Goal: Task Accomplishment & Management: Manage account settings

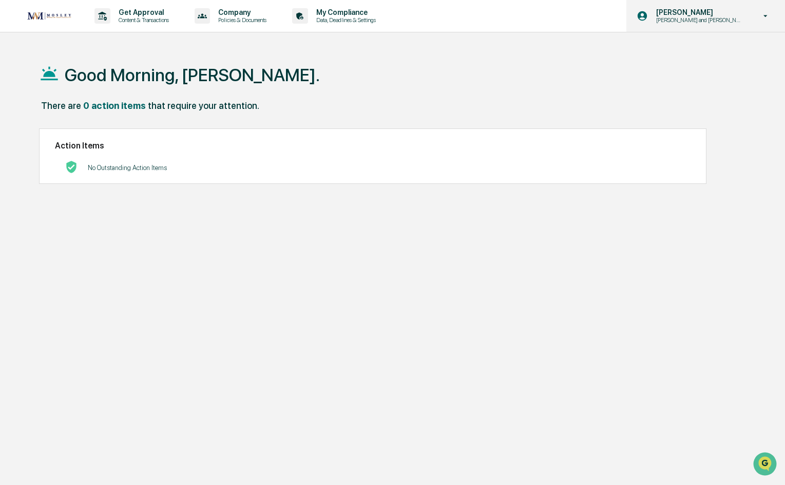
click at [763, 7] on div "[PERSON_NAME] [PERSON_NAME] and [PERSON_NAME] Onboarding" at bounding box center [705, 16] width 159 height 32
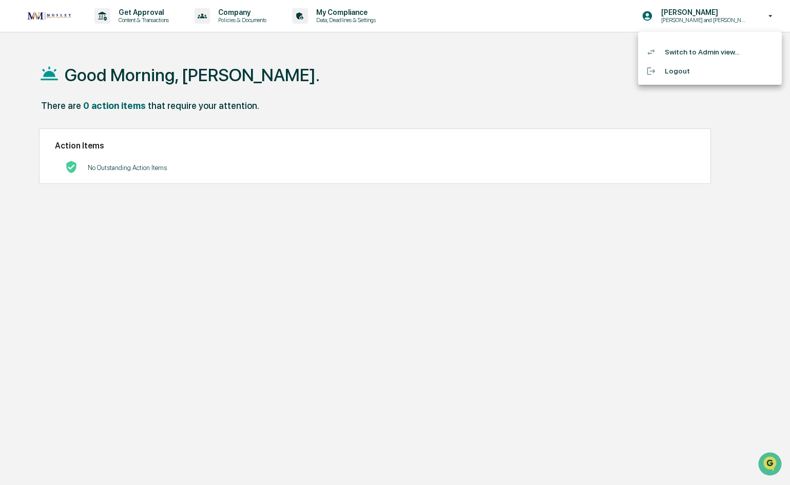
click at [711, 53] on li "Switch to Admin view..." at bounding box center [710, 52] width 144 height 19
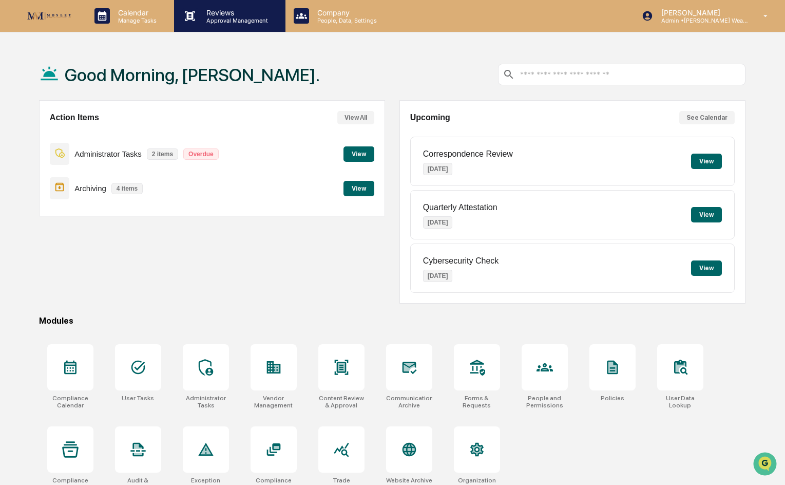
click at [236, 22] on p "Approval Management" at bounding box center [235, 20] width 75 height 7
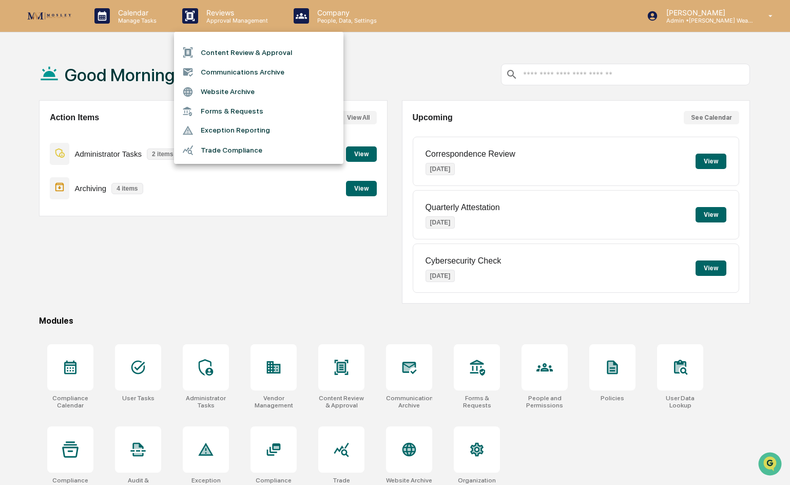
click at [254, 58] on li "Content Review & Approval" at bounding box center [258, 53] width 169 height 20
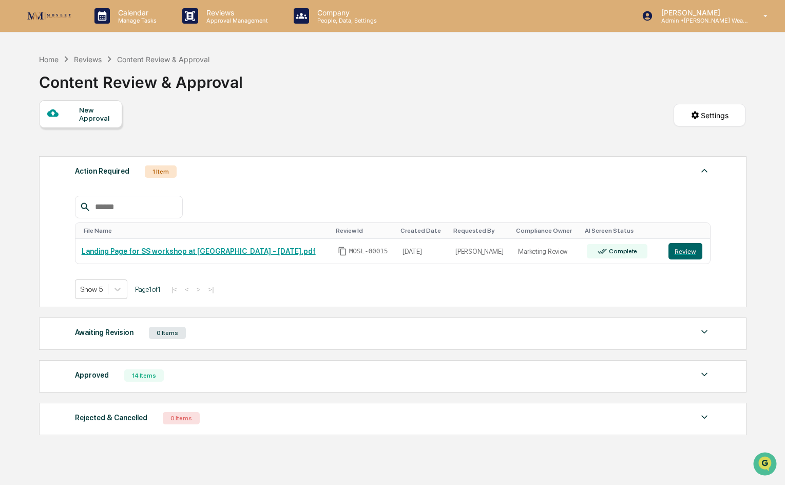
click at [94, 372] on div "Approved" at bounding box center [92, 374] width 34 height 13
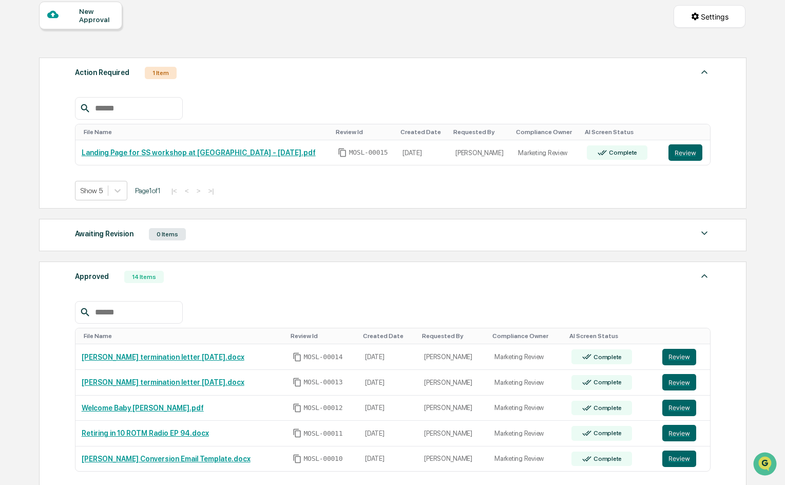
scroll to position [103, 0]
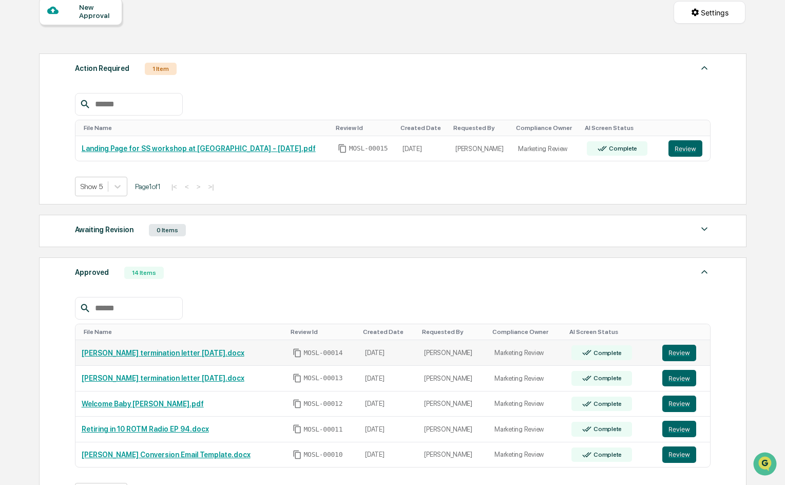
click at [122, 351] on link "[PERSON_NAME] termination letter [DATE].docx" at bounding box center [163, 353] width 163 height 8
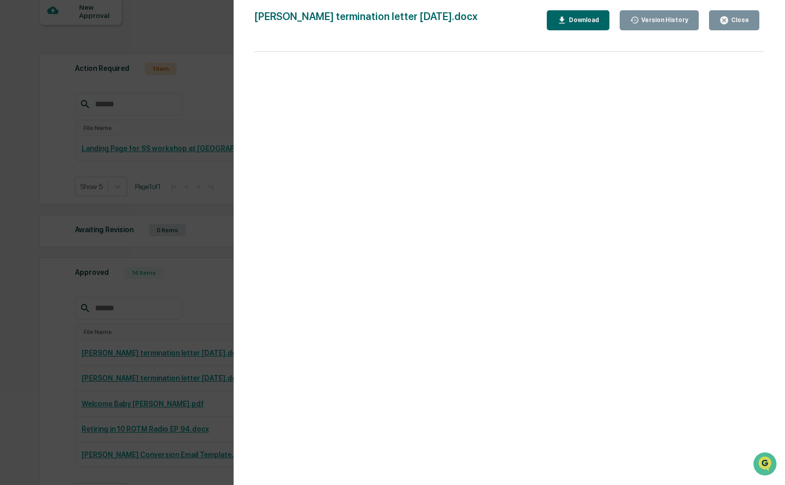
click at [199, 292] on div "Version History [DATE] 02:51 PM [PERSON_NAME] [PERSON_NAME] termination letter …" at bounding box center [392, 242] width 785 height 485
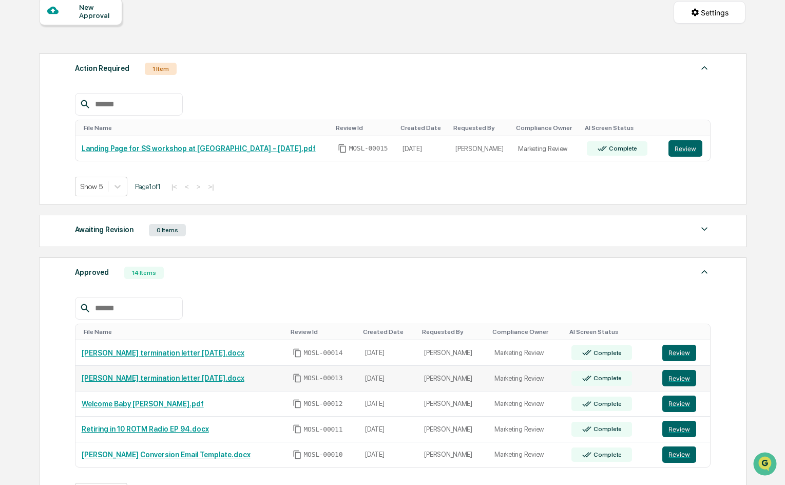
click at [155, 379] on link "[PERSON_NAME] termination letter [DATE].docx" at bounding box center [163, 378] width 163 height 8
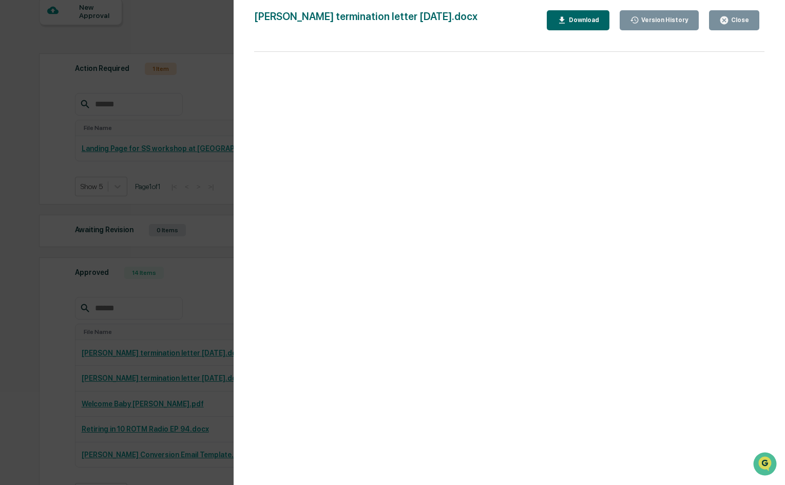
click at [56, 322] on div "Version History [DATE] 02:51 PM [PERSON_NAME] [PERSON_NAME] termination letter …" at bounding box center [392, 242] width 785 height 485
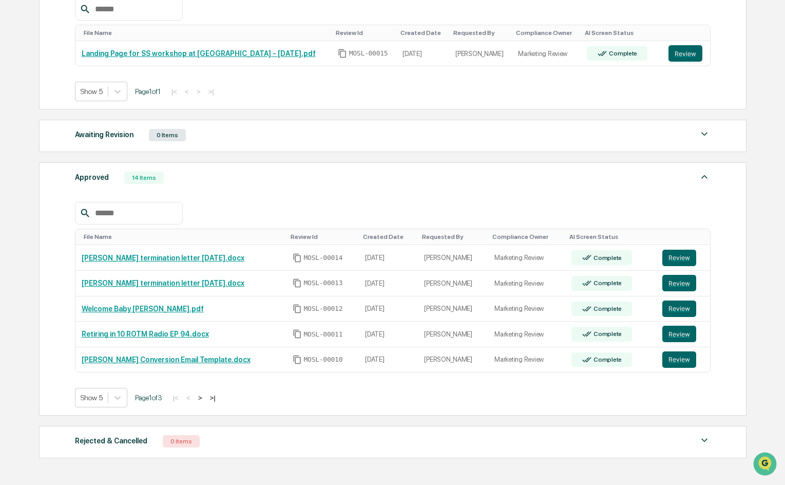
scroll to position [205, 0]
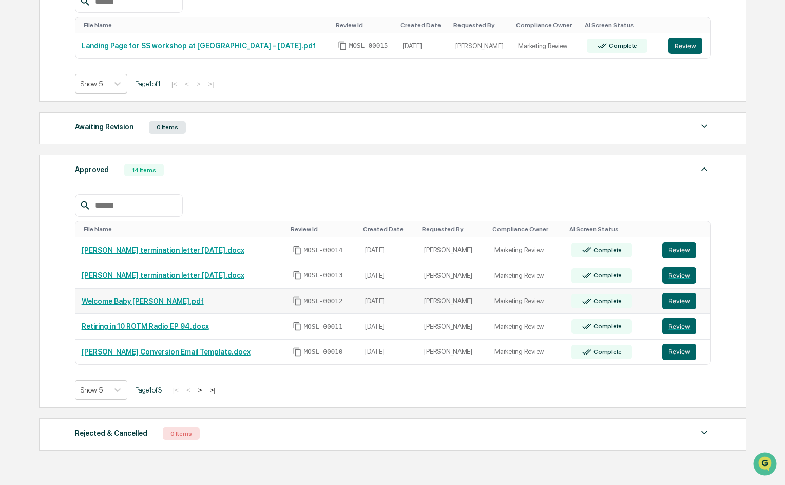
click at [104, 304] on link "Welcome Baby [PERSON_NAME].pdf" at bounding box center [143, 301] width 122 height 8
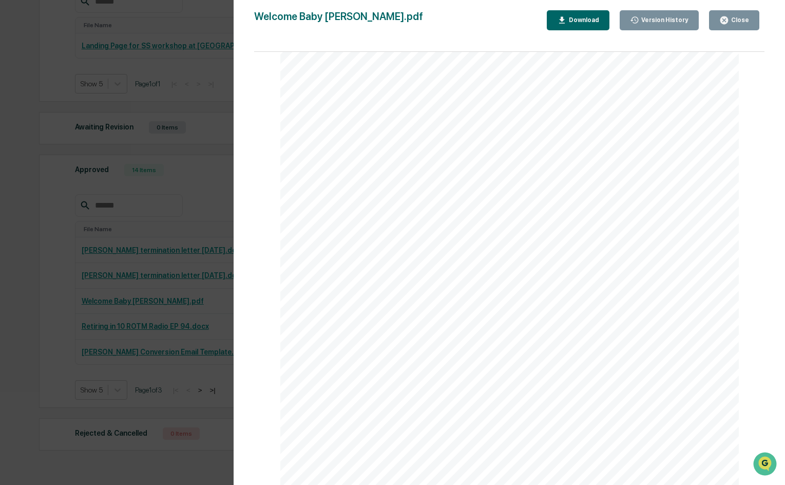
scroll to position [0, 0]
click at [236, 304] on div "Version History [DATE] 11:56 PM [PERSON_NAME] Welcome Baby [PERSON_NAME].pdf Cl…" at bounding box center [509, 252] width 551 height 505
click at [732, 24] on div "Close" at bounding box center [739, 19] width 20 height 7
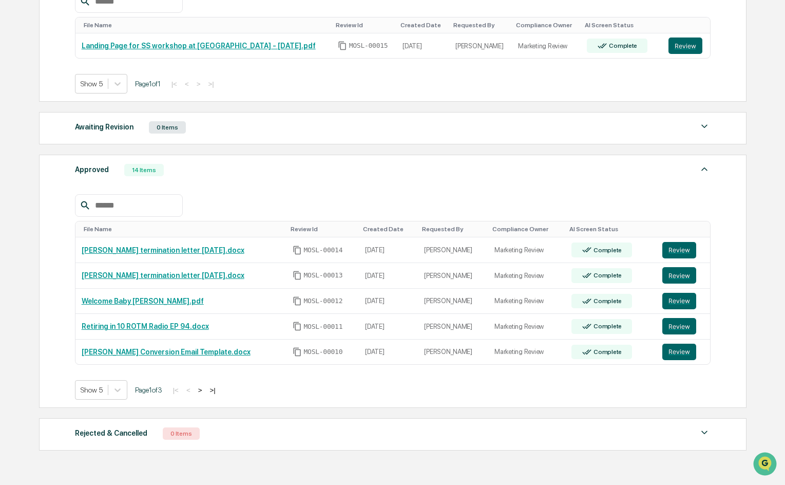
click at [205, 386] on button ">" at bounding box center [200, 390] width 10 height 9
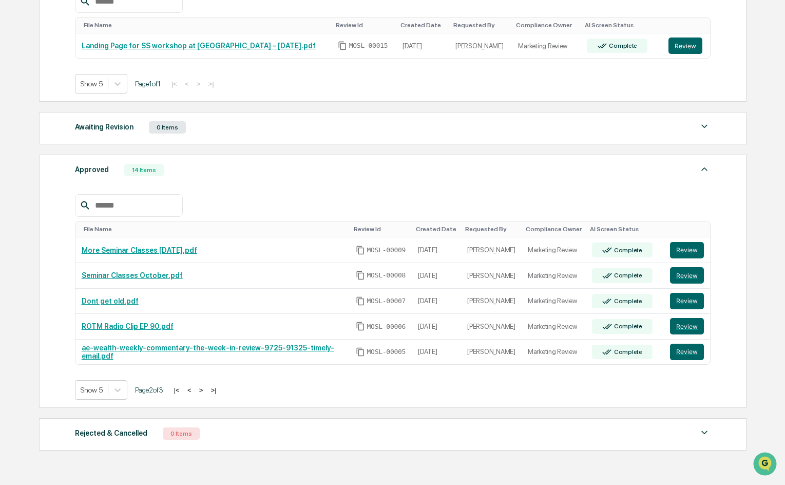
click at [206, 390] on button ">" at bounding box center [201, 390] width 10 height 9
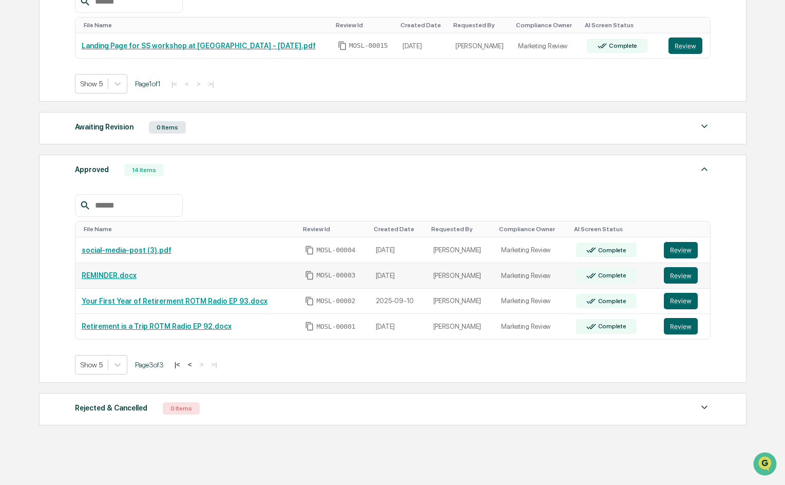
click at [104, 275] on link "REMINDER.docx" at bounding box center [109, 275] width 55 height 8
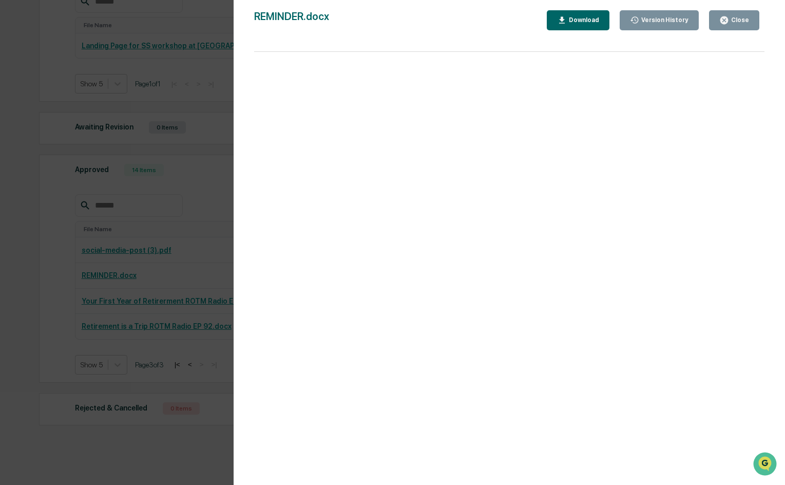
click at [186, 170] on div "Version History [DATE] 05:23 PM [PERSON_NAME] REMINDER.docx Close Version Histo…" at bounding box center [392, 242] width 785 height 485
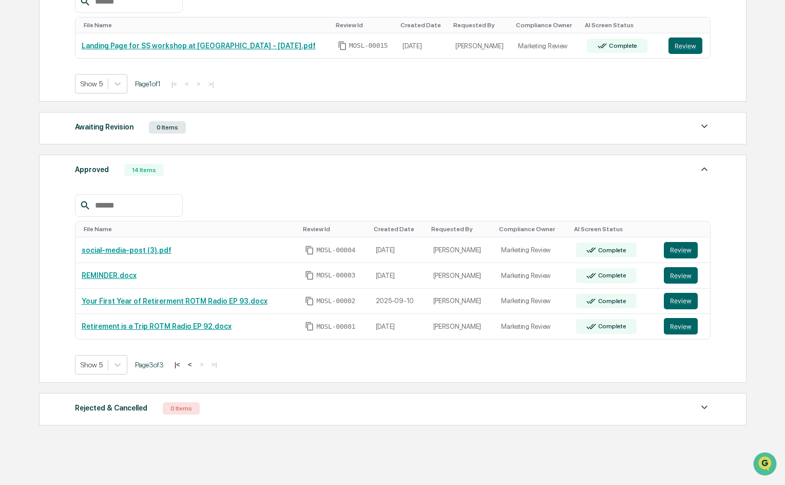
click at [269, 157] on div "Approved 14 Items File Name Review Id Created Date Requested By Compliance Owne…" at bounding box center [392, 268] width 707 height 227
click at [195, 362] on button "<" at bounding box center [190, 364] width 10 height 9
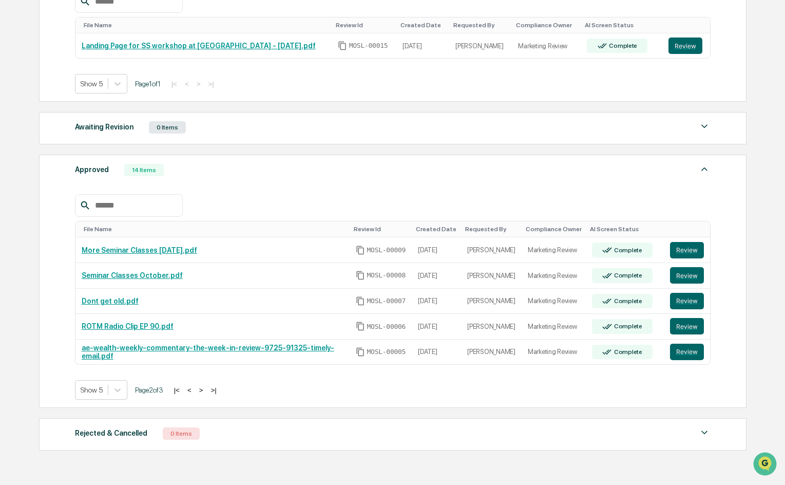
click at [195, 390] on button "<" at bounding box center [189, 390] width 10 height 9
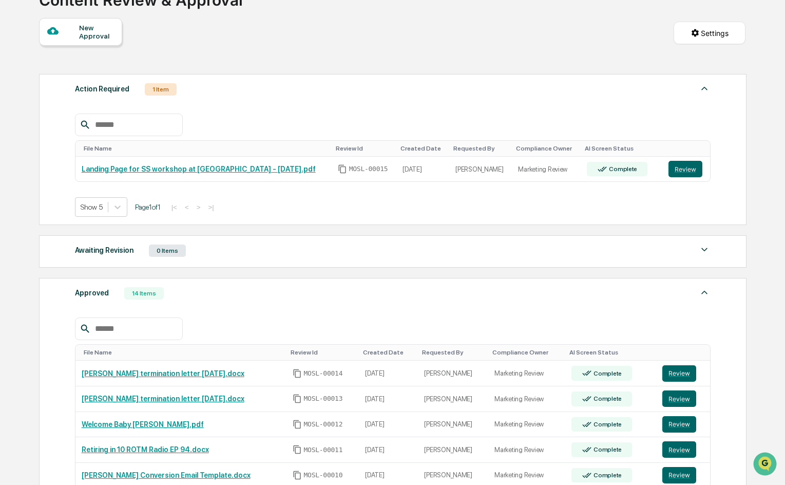
scroll to position [205, 0]
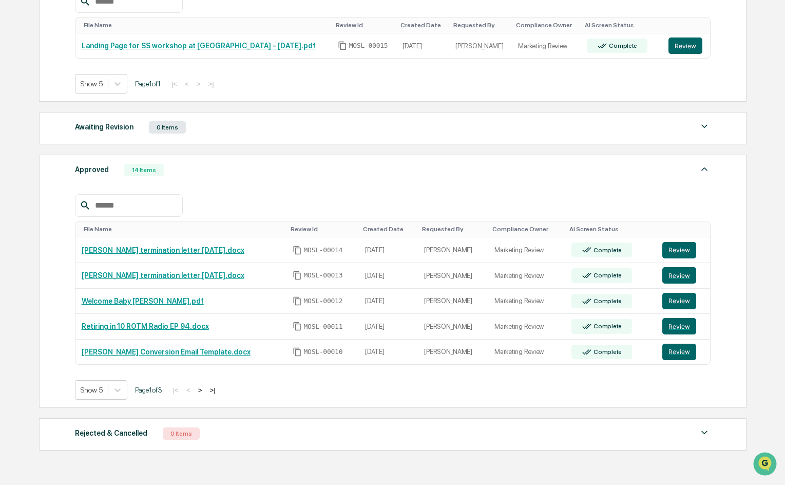
click at [205, 392] on button ">" at bounding box center [200, 390] width 10 height 9
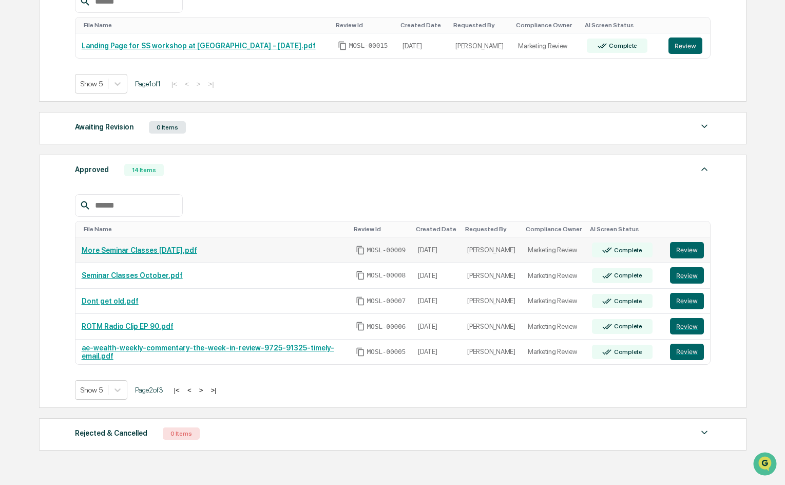
click at [157, 251] on link "More Seminar Classes [DATE].pdf" at bounding box center [140, 250] width 116 height 8
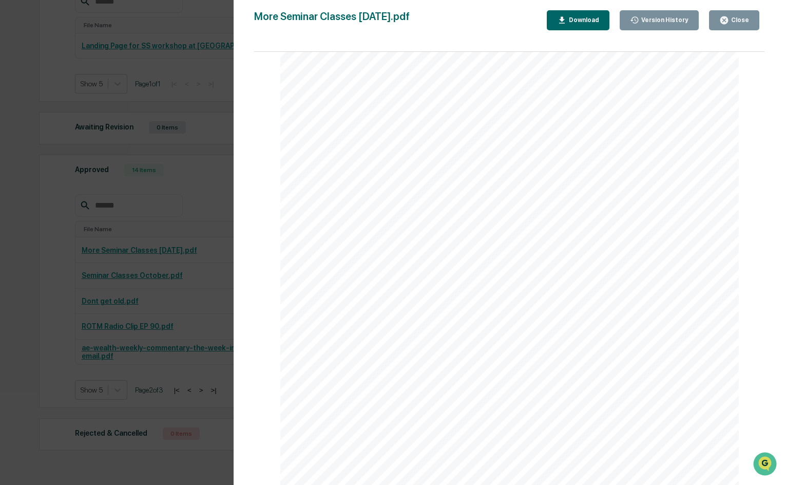
scroll to position [154, 0]
click at [142, 322] on div "Version History [DATE] 09:12 PM [PERSON_NAME] More Seminar Classes [DATE].pdf C…" at bounding box center [392, 242] width 785 height 485
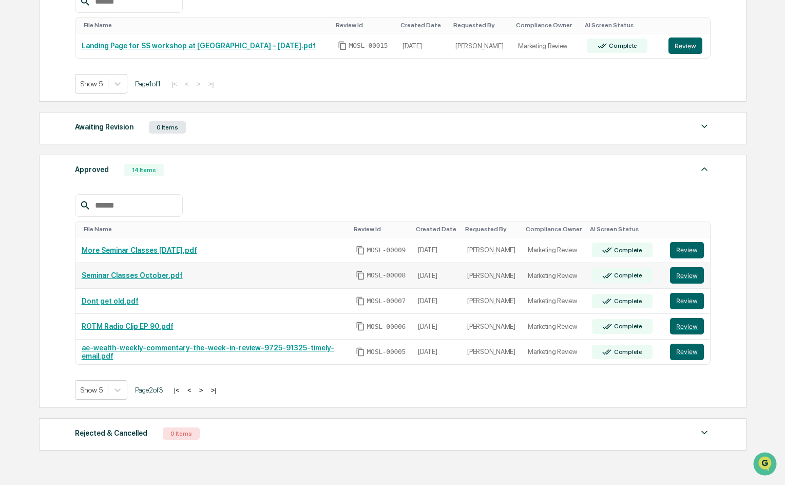
click at [126, 277] on link "Seminar Classes October.pdf" at bounding box center [132, 275] width 101 height 8
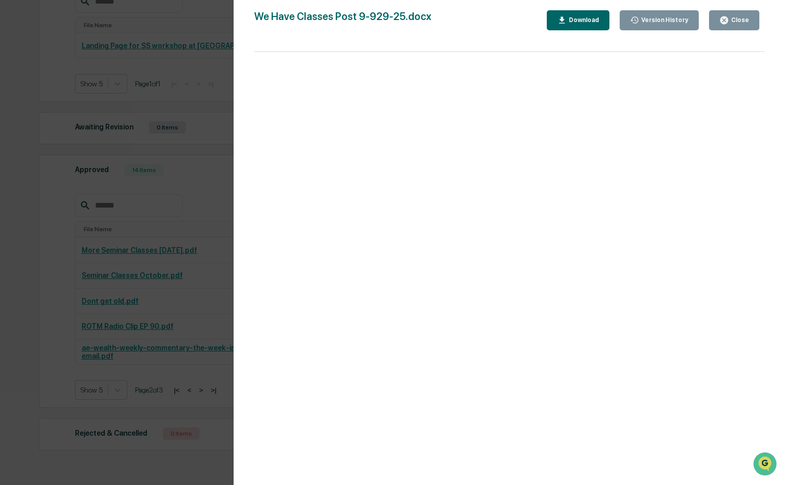
click at [187, 290] on div "Version History [DATE] 09:43 PM [PERSON_NAME] [DATE] 09:10 PM [PERSON_NAME] We …" at bounding box center [392, 242] width 785 height 485
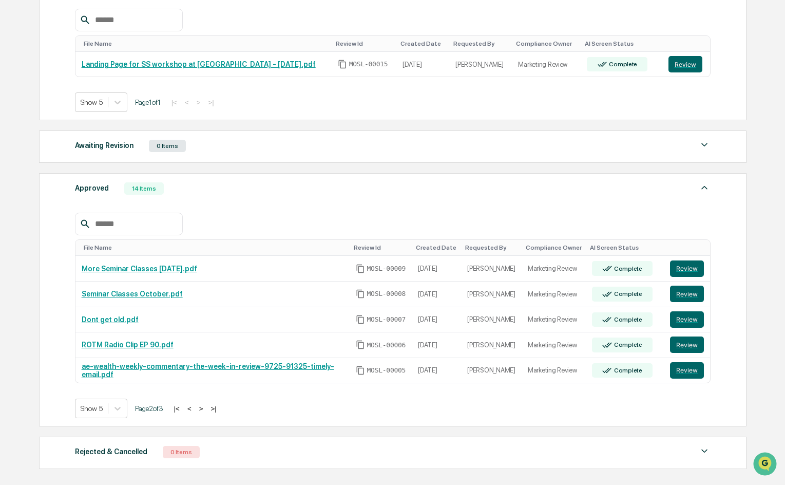
scroll to position [0, 0]
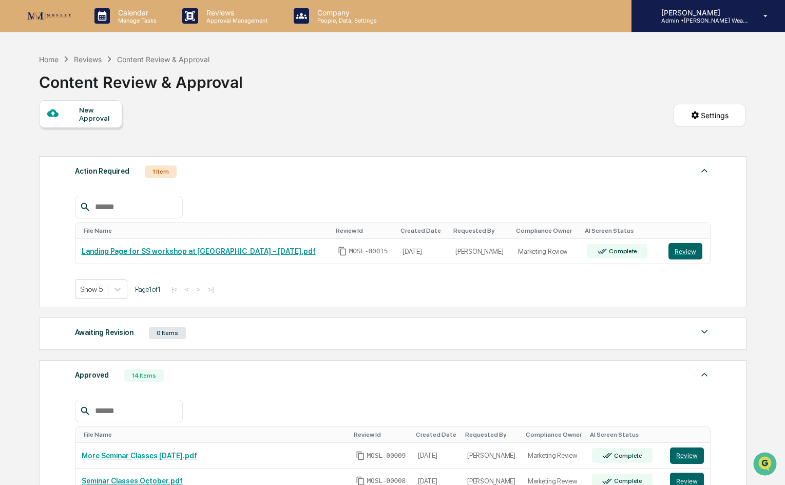
click at [758, 13] on icon at bounding box center [766, 16] width 18 height 10
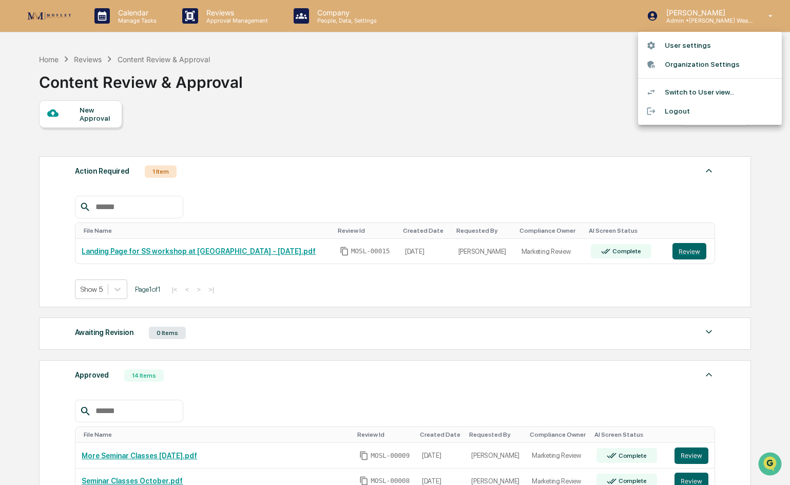
click at [705, 68] on li "Organization Settings" at bounding box center [710, 64] width 144 height 19
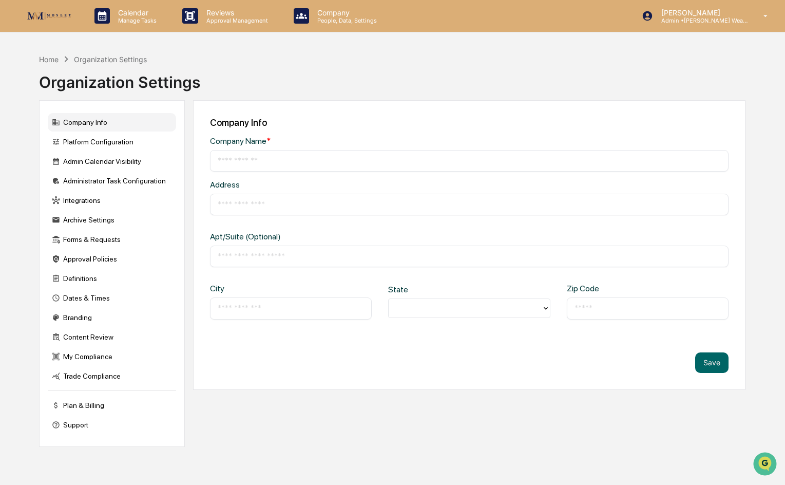
type input "**********"
type input "*********"
type input "*******"
type input "*****"
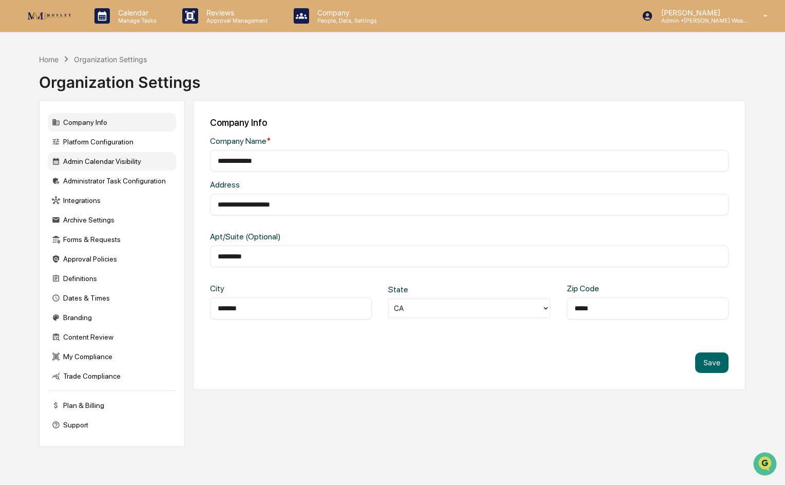
click at [110, 163] on div "Admin Calendar Visibility" at bounding box center [112, 161] width 128 height 18
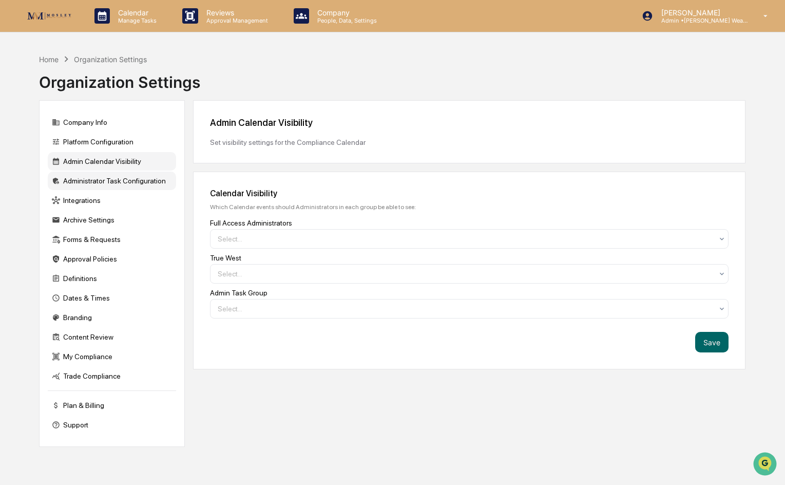
click at [110, 175] on div "Administrator Task Configuration" at bounding box center [112, 180] width 128 height 18
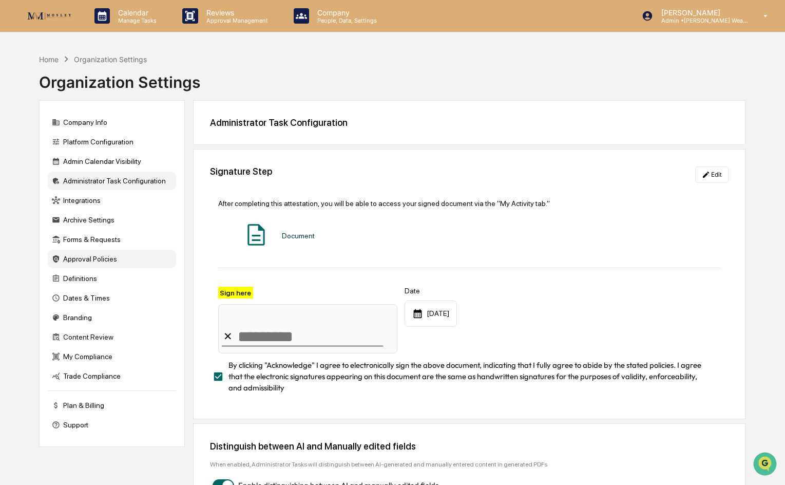
click at [87, 260] on div "Approval Policies" at bounding box center [112, 259] width 128 height 18
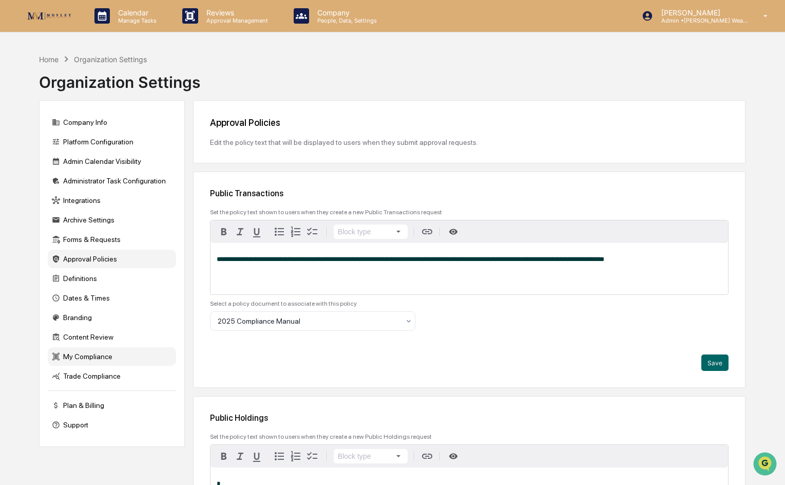
click at [83, 352] on div "My Compliance" at bounding box center [112, 356] width 128 height 18
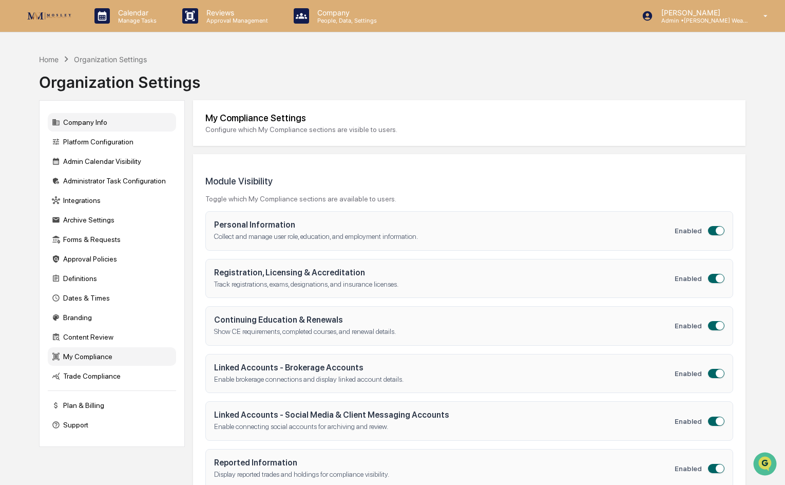
click at [113, 124] on div "Company Info" at bounding box center [112, 122] width 128 height 18
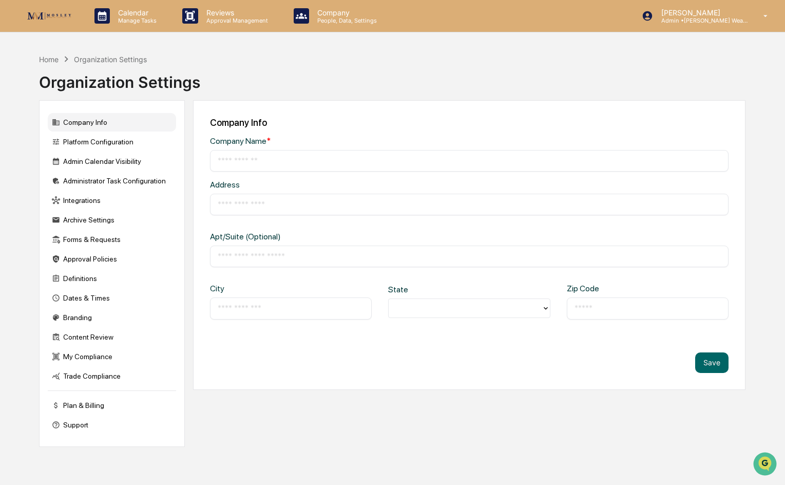
type input "**********"
type input "*********"
type input "*******"
type input "*****"
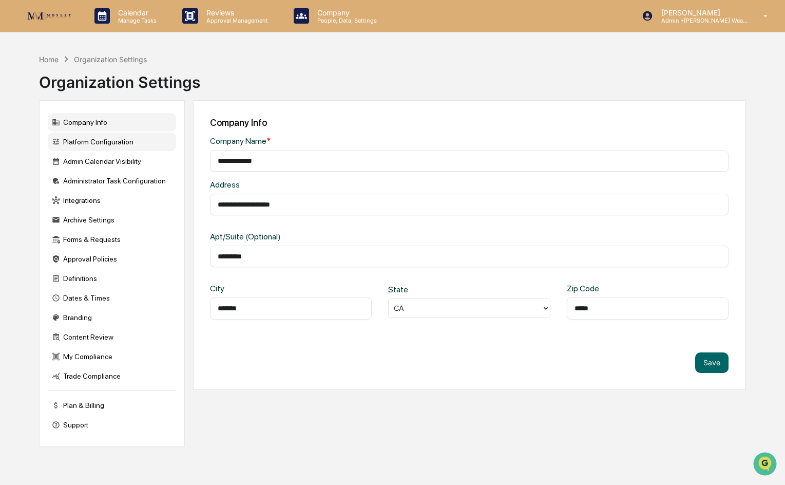
click at [119, 144] on div "Platform Configuration" at bounding box center [112, 141] width 128 height 18
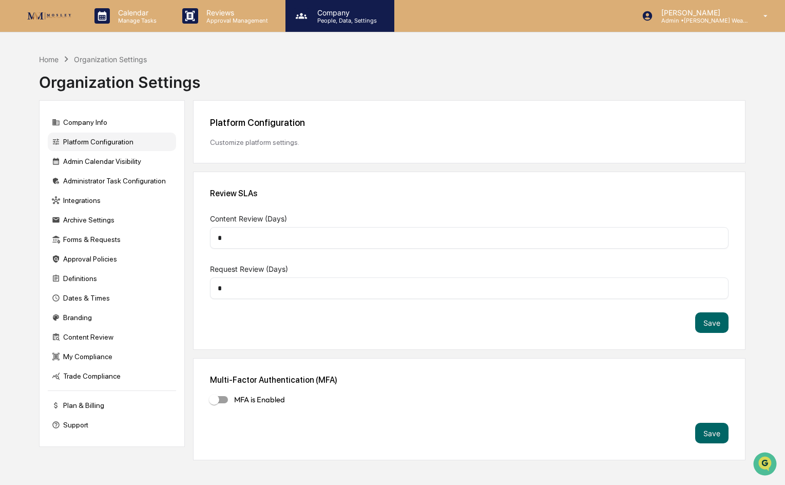
click at [320, 12] on p "Company" at bounding box center [345, 12] width 73 height 9
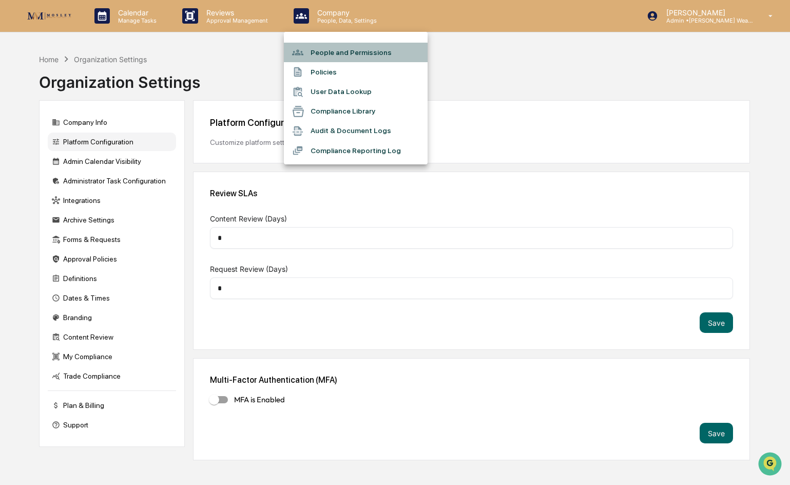
click at [327, 59] on li "People and Permissions" at bounding box center [356, 53] width 144 height 20
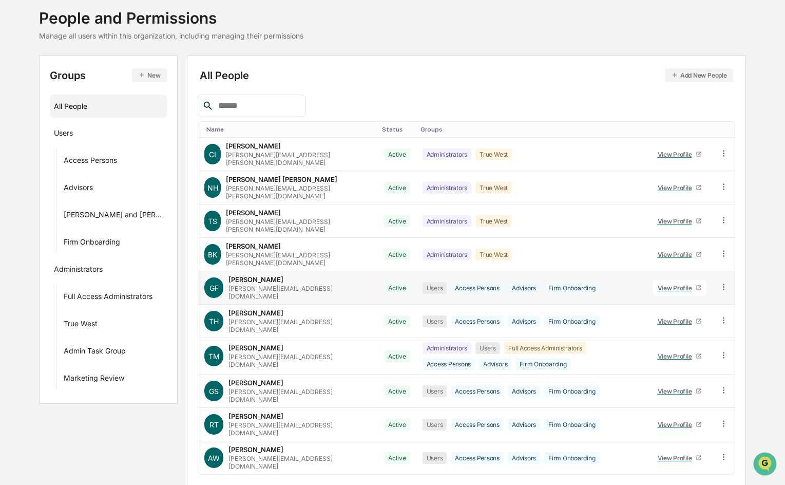
scroll to position [63, 0]
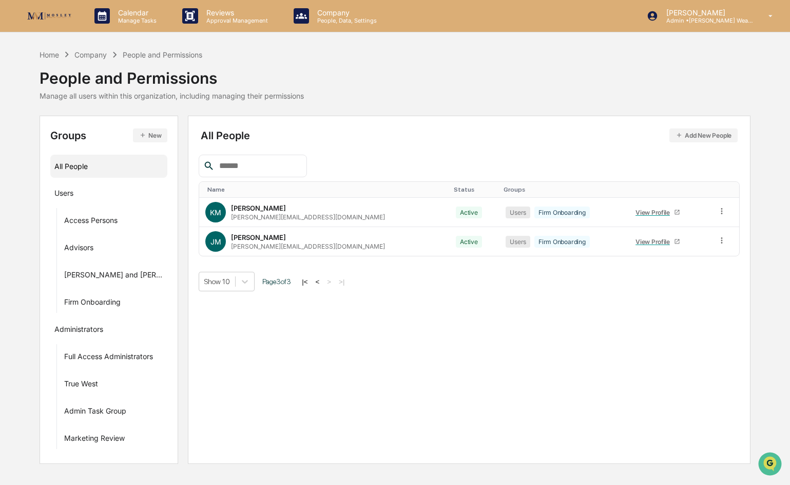
click at [313, 282] on button "<" at bounding box center [318, 281] width 10 height 9
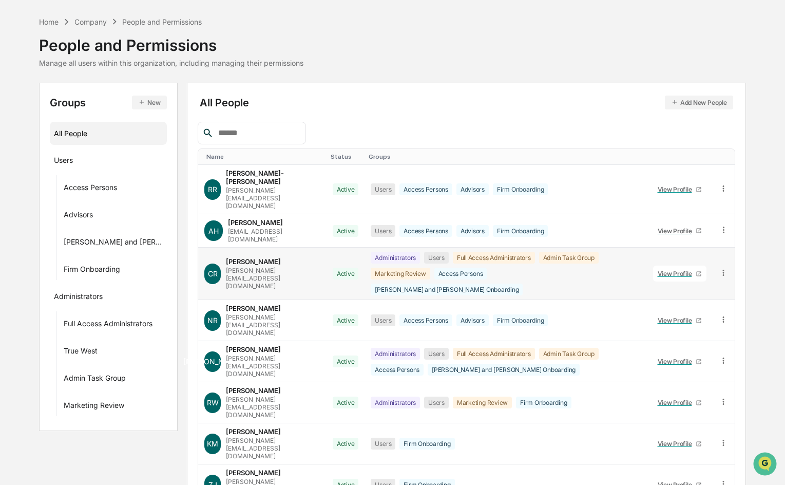
scroll to position [66, 0]
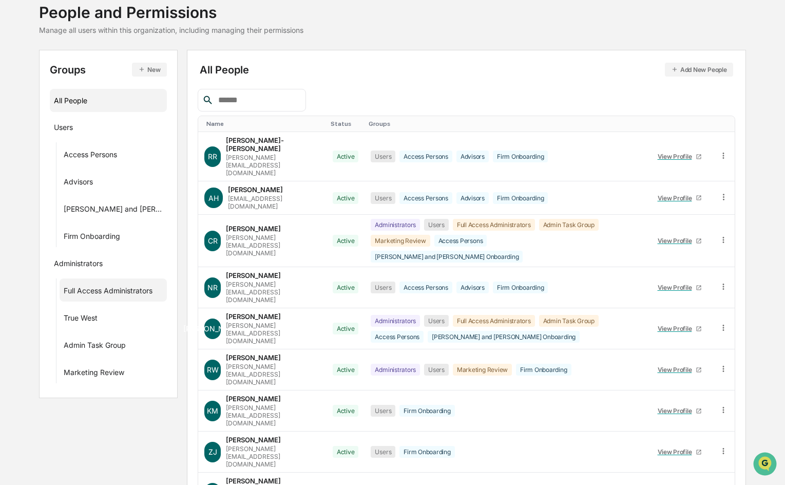
click at [93, 292] on div "Full Access Administrators" at bounding box center [108, 292] width 89 height 12
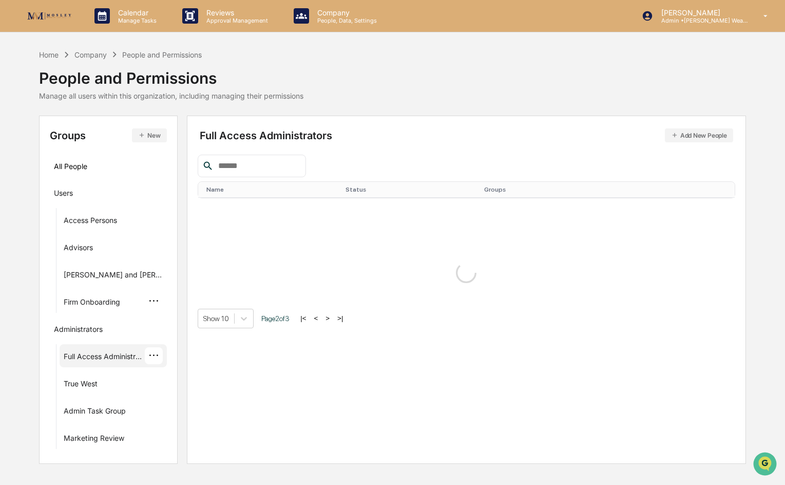
scroll to position [0, 0]
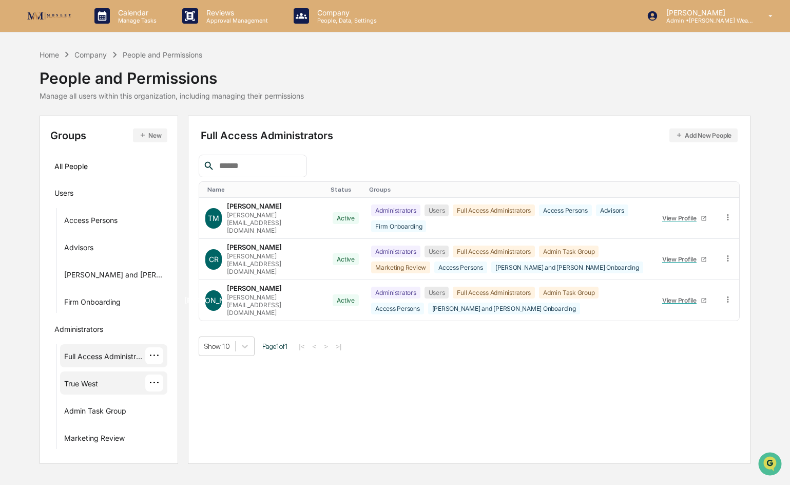
click at [97, 382] on div "True West" at bounding box center [81, 385] width 34 height 12
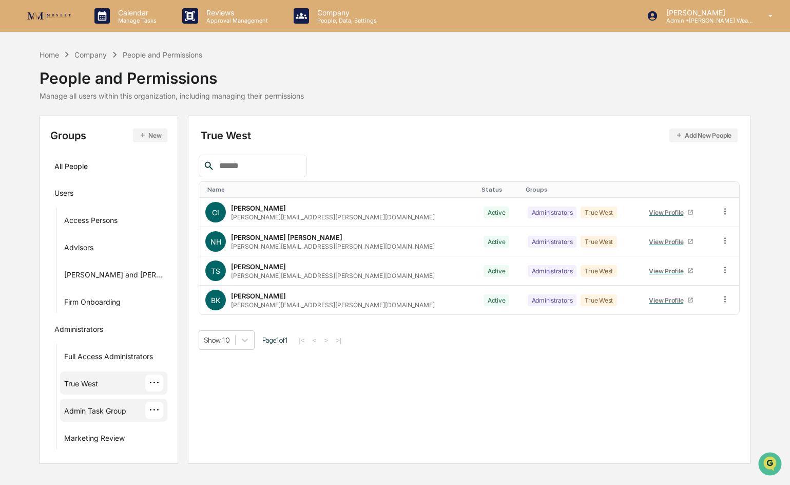
click at [95, 410] on div "Admin Task Group" at bounding box center [95, 412] width 62 height 12
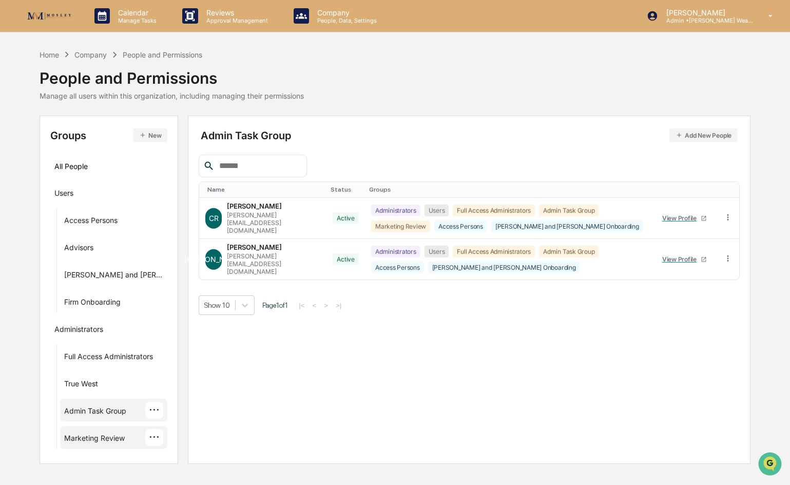
click at [91, 444] on div "Marketing Review" at bounding box center [94, 439] width 61 height 12
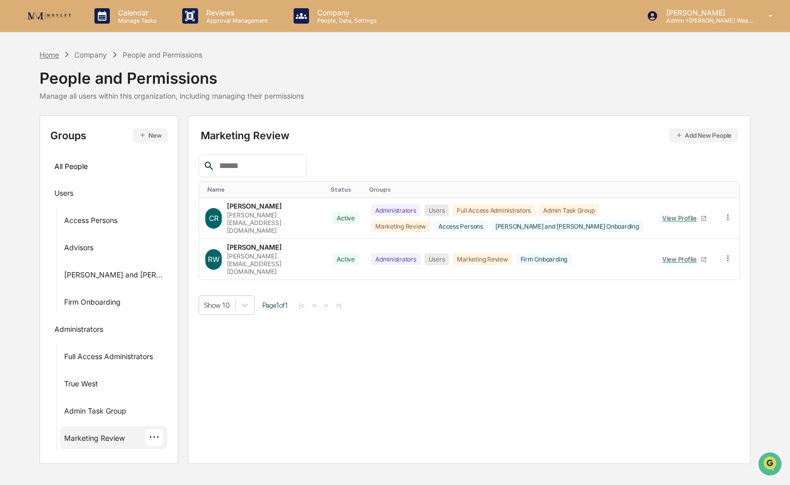
click at [50, 53] on div "Home" at bounding box center [50, 54] width 20 height 9
